Goal: Navigation & Orientation: Find specific page/section

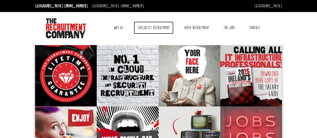
click at [156, 25] on link "Specialist Recruitment" at bounding box center [154, 28] width 40 height 13
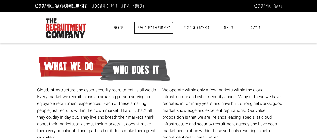
click at [154, 28] on link "Specialist Recruitment" at bounding box center [154, 28] width 40 height 13
